Goal: Transaction & Acquisition: Purchase product/service

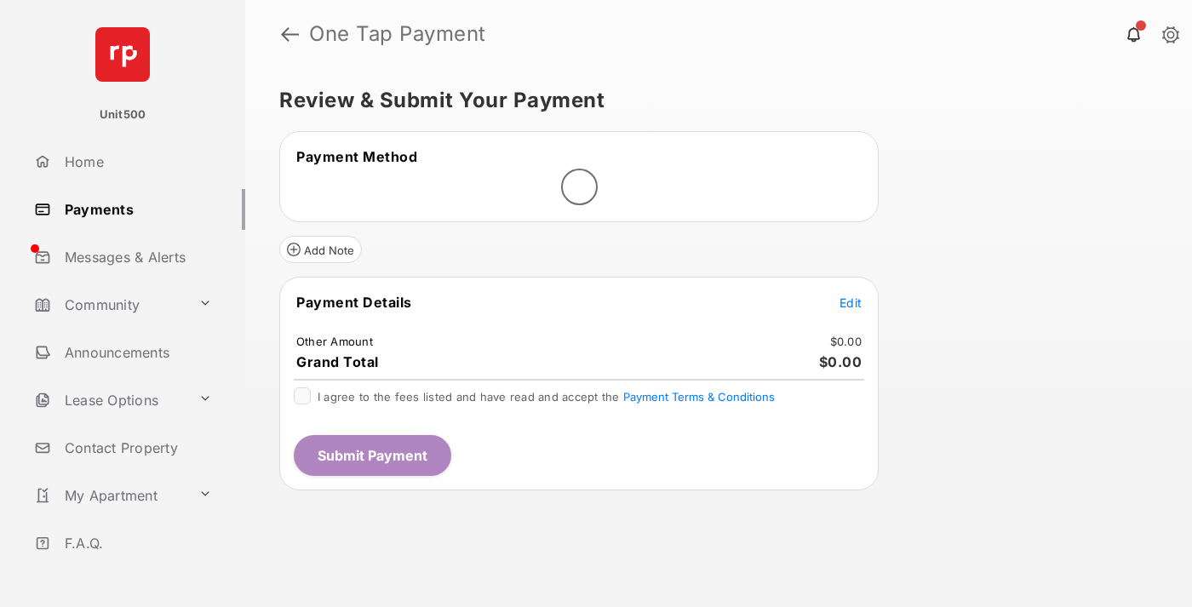
click at [851, 302] on span "Edit" at bounding box center [851, 302] width 22 height 14
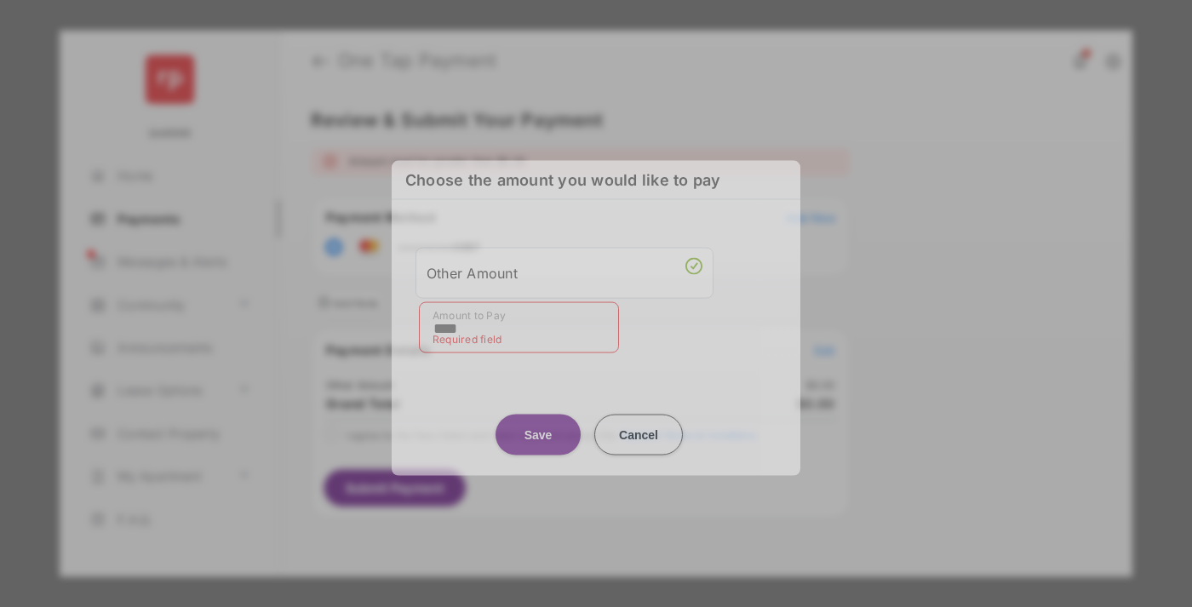
type input "****"
click at [538, 423] on button "Save" at bounding box center [538, 434] width 85 height 41
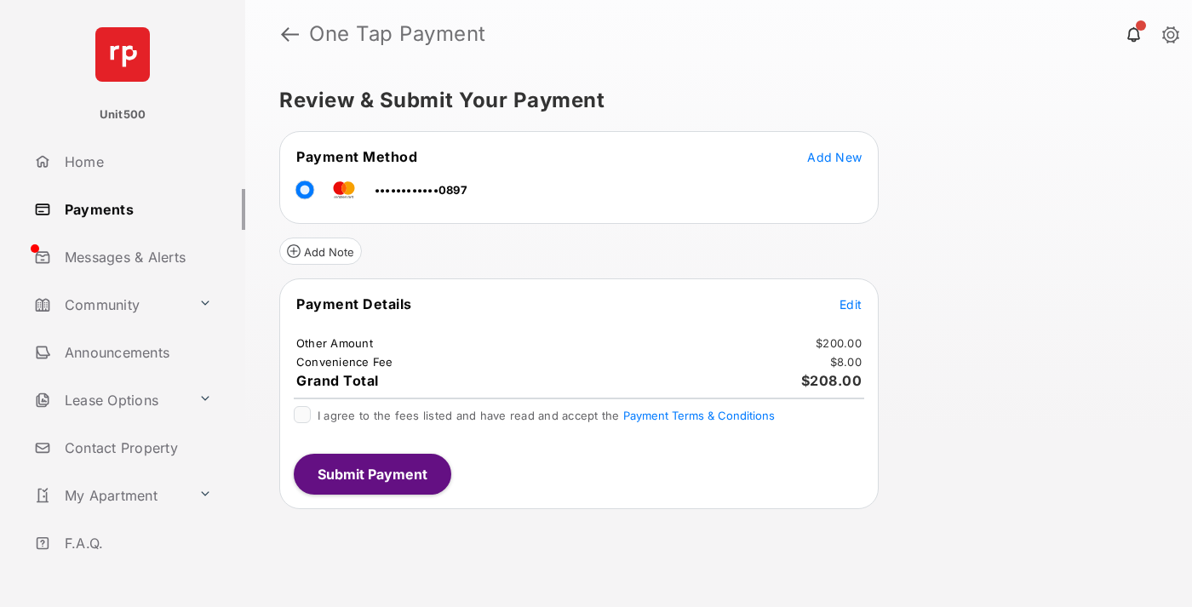
click at [371, 473] on button "Submit Payment" at bounding box center [373, 474] width 158 height 41
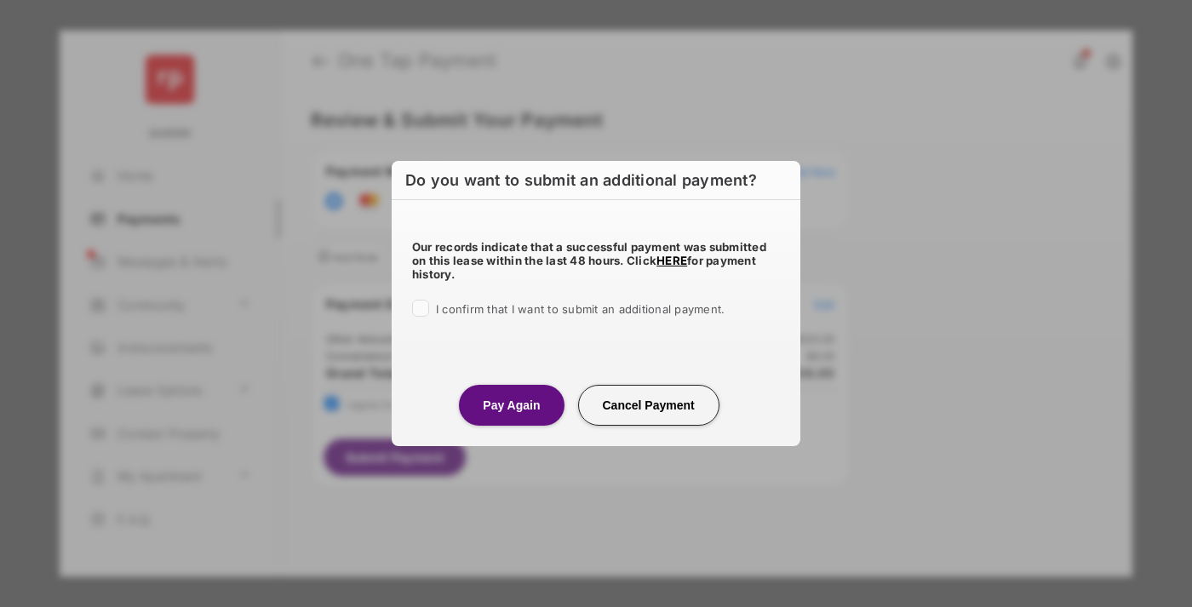
click at [511, 404] on button "Pay Again" at bounding box center [511, 405] width 105 height 41
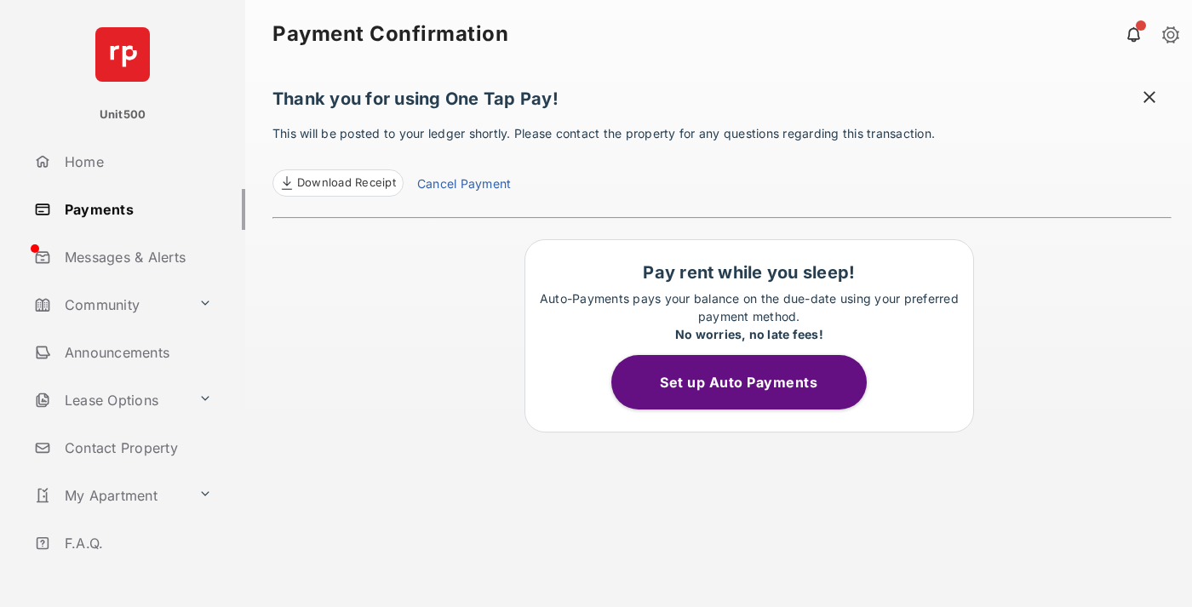
click at [1150, 99] on span at bounding box center [1149, 99] width 17 height 21
